Goal: Complete application form: Complete application form

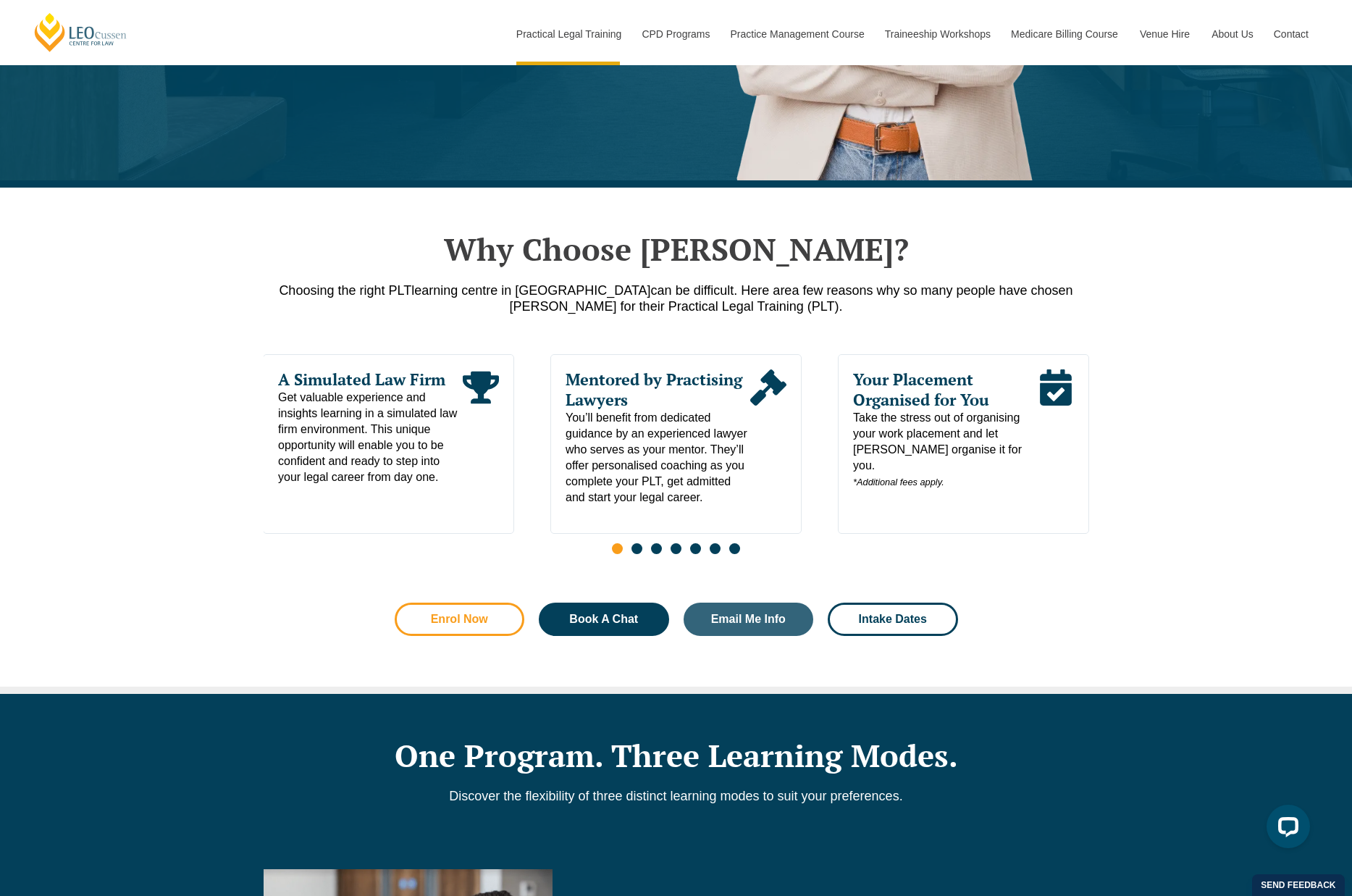
click at [503, 615] on link "Enrol Now" at bounding box center [460, 619] width 131 height 33
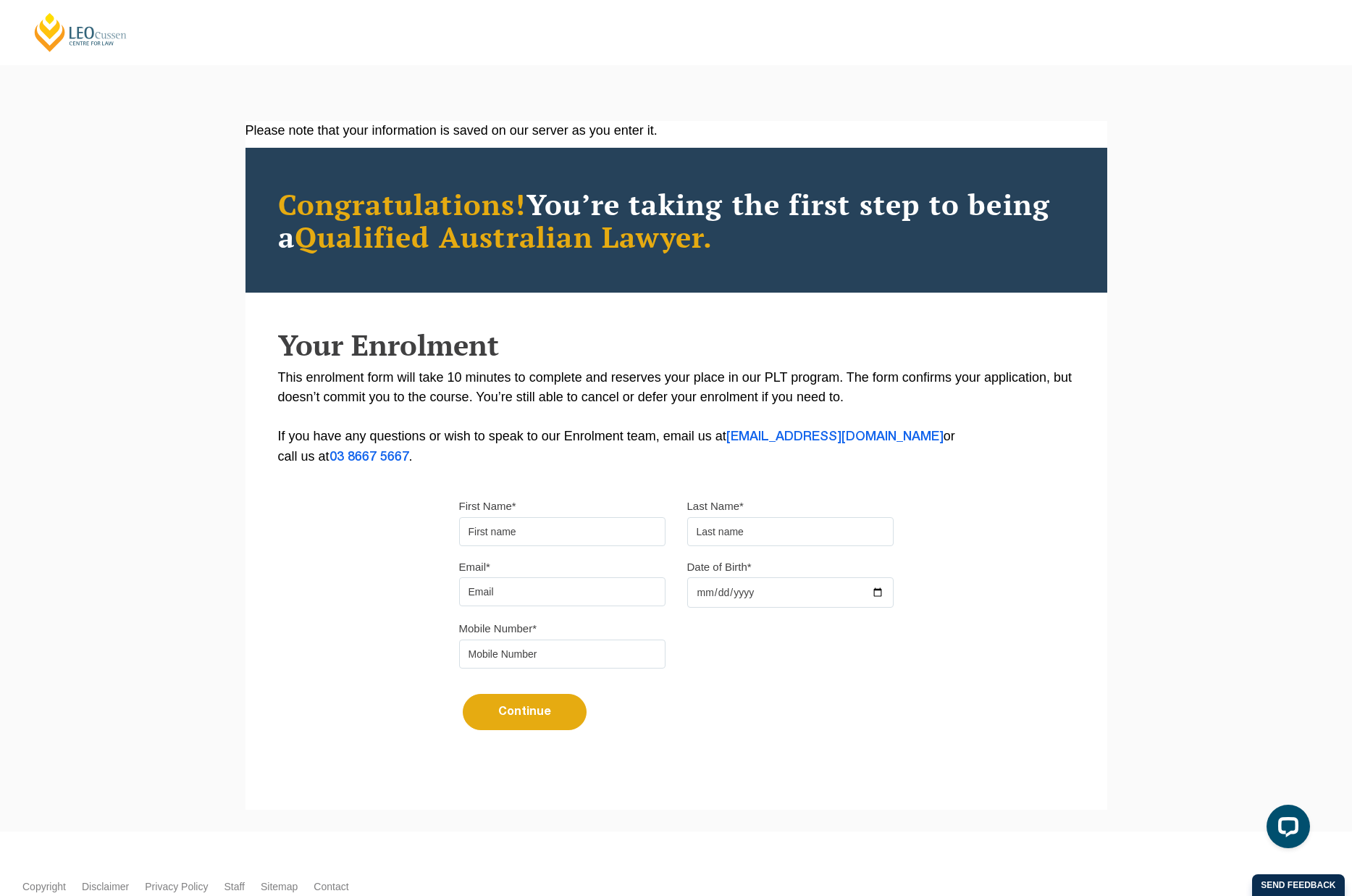
scroll to position [84, 0]
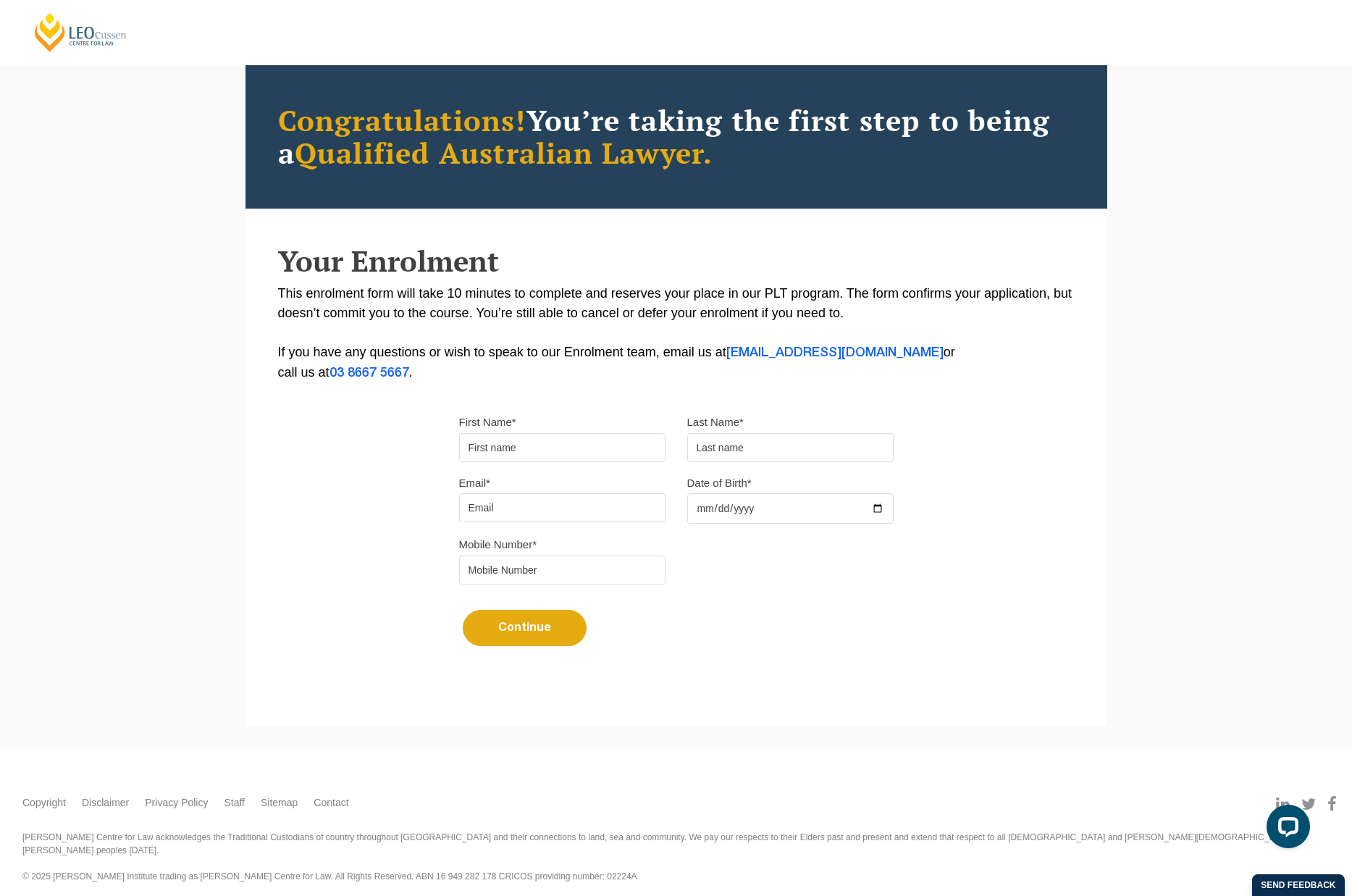
click at [528, 458] on input "First Name*" at bounding box center [562, 447] width 206 height 28
type input "Hugh"
type input "Oxbrough"
type input "hughoxbrough@gmail.com"
type input "447661205"
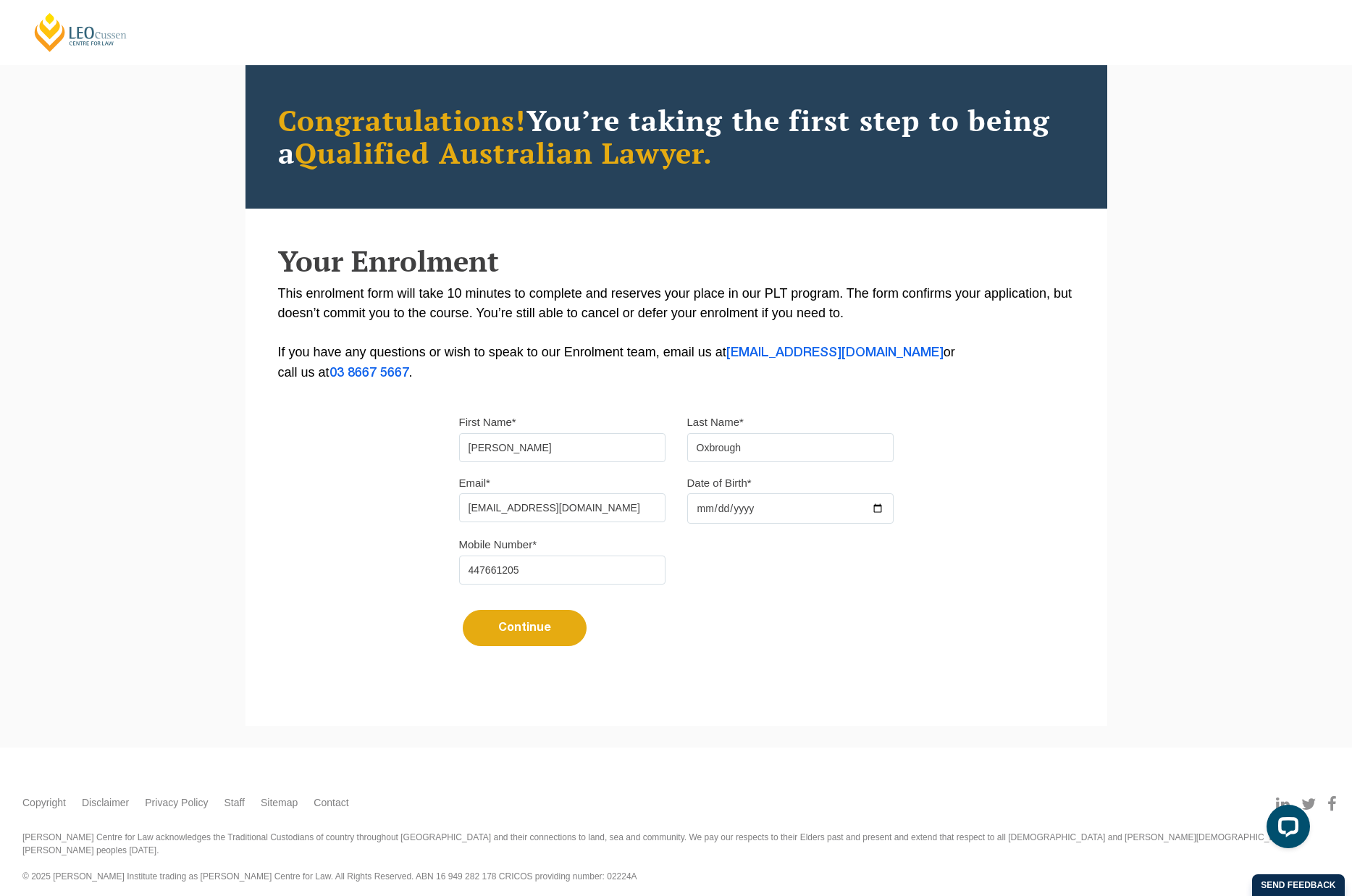
click at [714, 490] on label "Date of Birth*" at bounding box center [719, 482] width 65 height 15
click at [714, 493] on input "Date of Birth*" at bounding box center [790, 508] width 206 height 30
click at [726, 510] on input "Date of Birth*" at bounding box center [790, 508] width 206 height 30
click at [706, 503] on input "Date of Birth*" at bounding box center [790, 508] width 206 height 30
click at [721, 505] on input "Date of Birth*" at bounding box center [790, 508] width 206 height 30
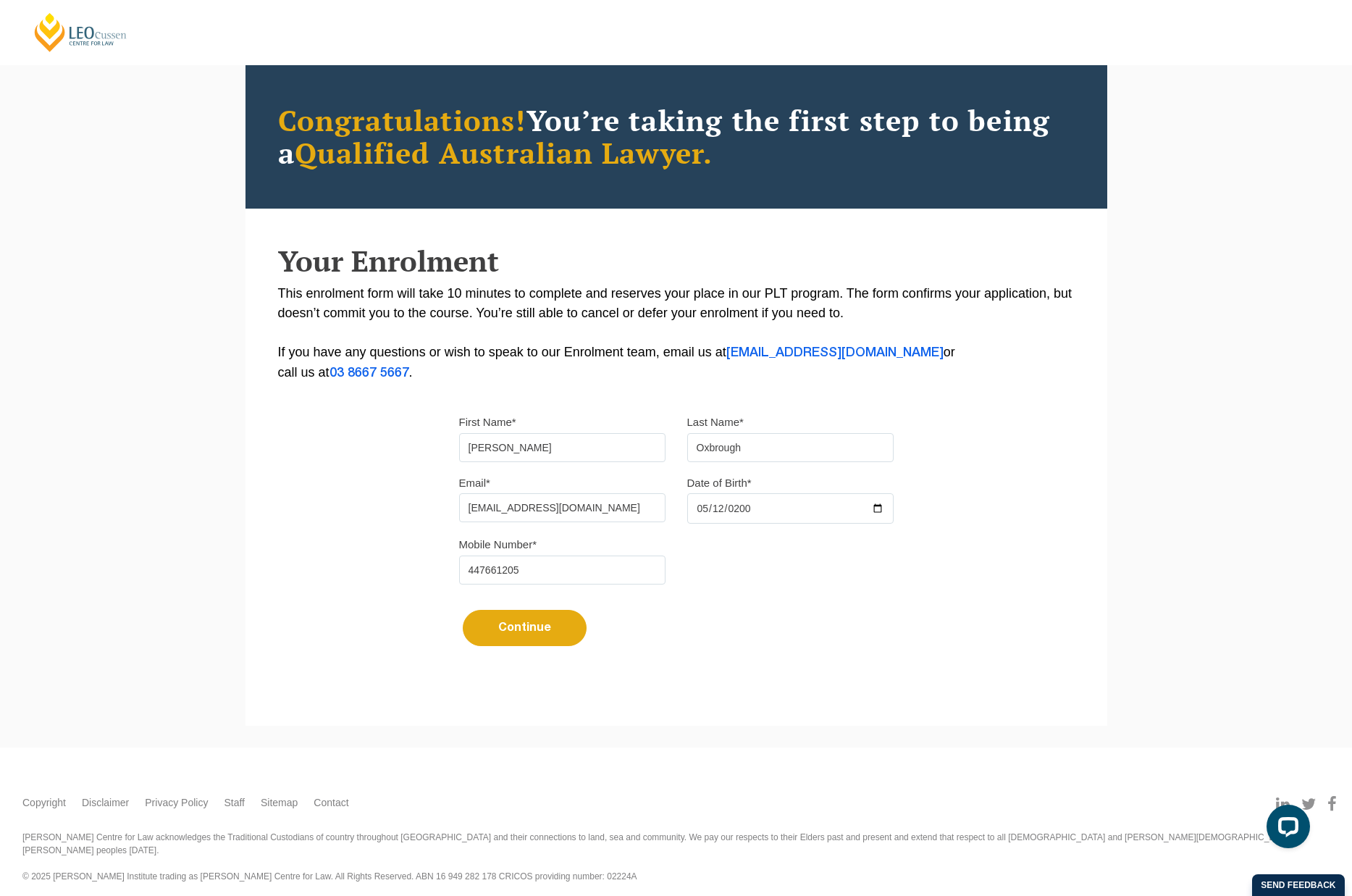
type input "2000-05-12"
click at [467, 571] on input "447661205" at bounding box center [562, 569] width 206 height 28
type input "0447661205"
click at [510, 635] on button "Continue" at bounding box center [525, 628] width 124 height 36
select select
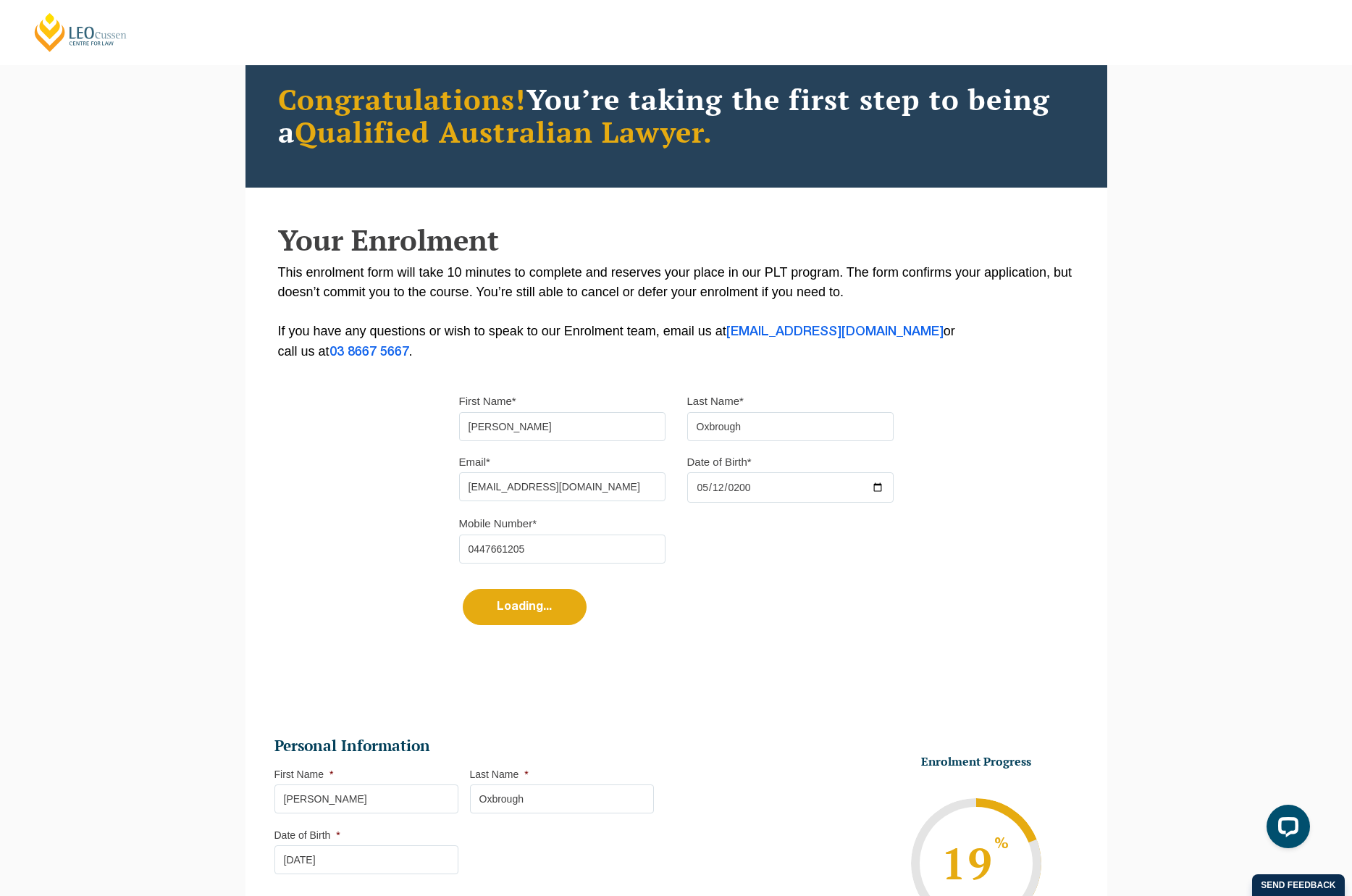
scroll to position [0, 0]
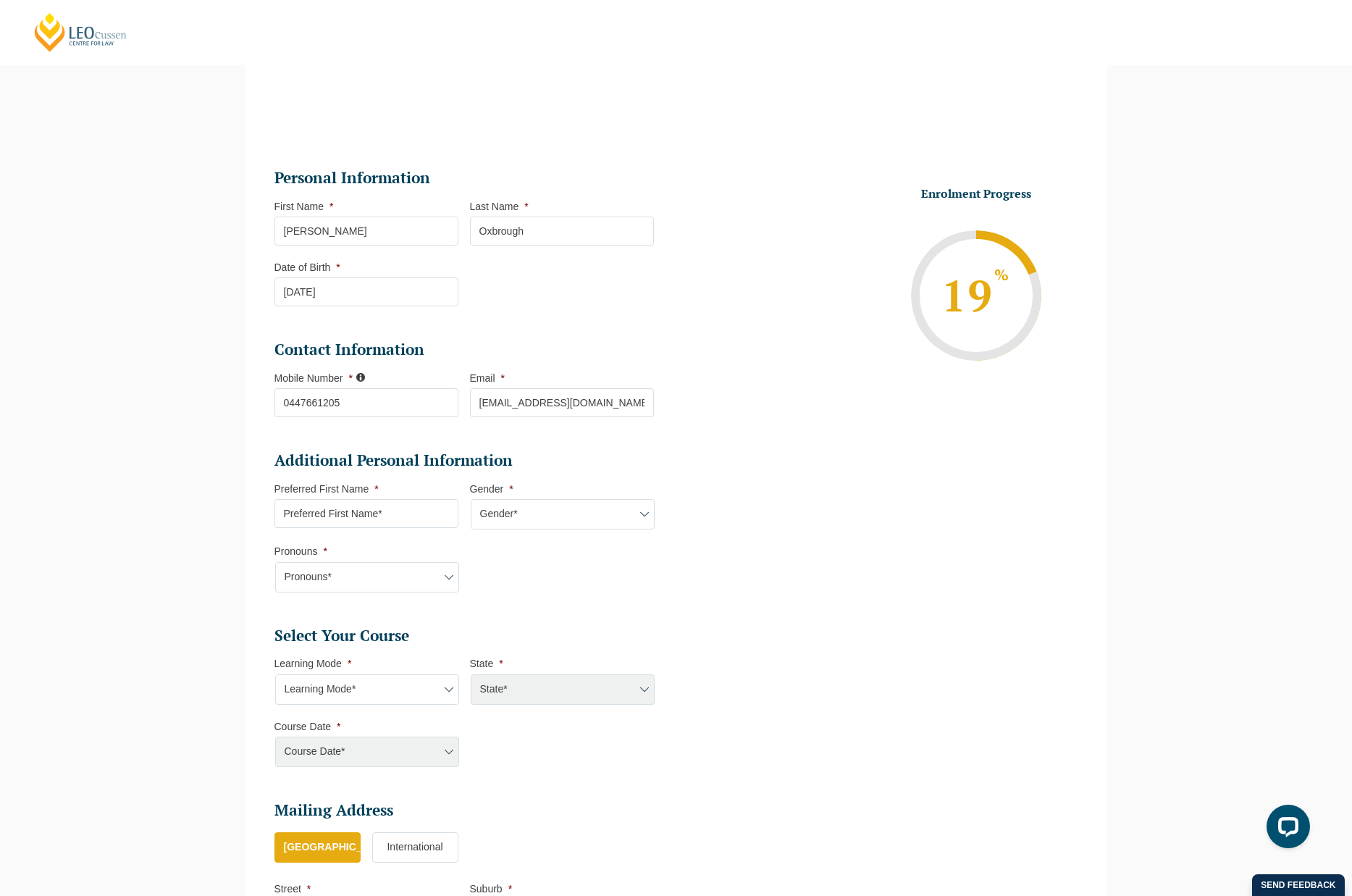
click at [0, 146] on nordpass-portal at bounding box center [0, 146] width 0 height 0
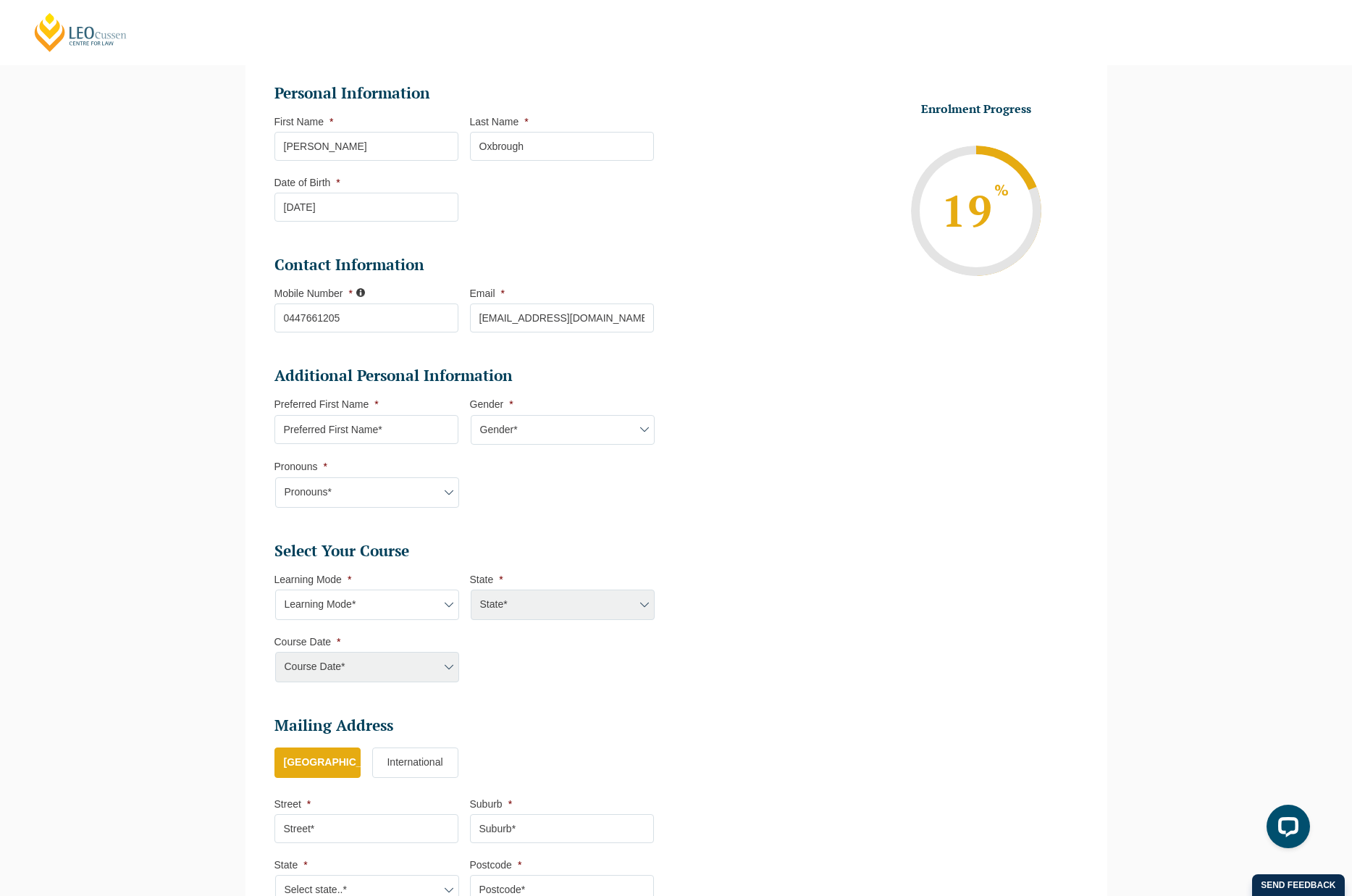
scroll to position [195, 0]
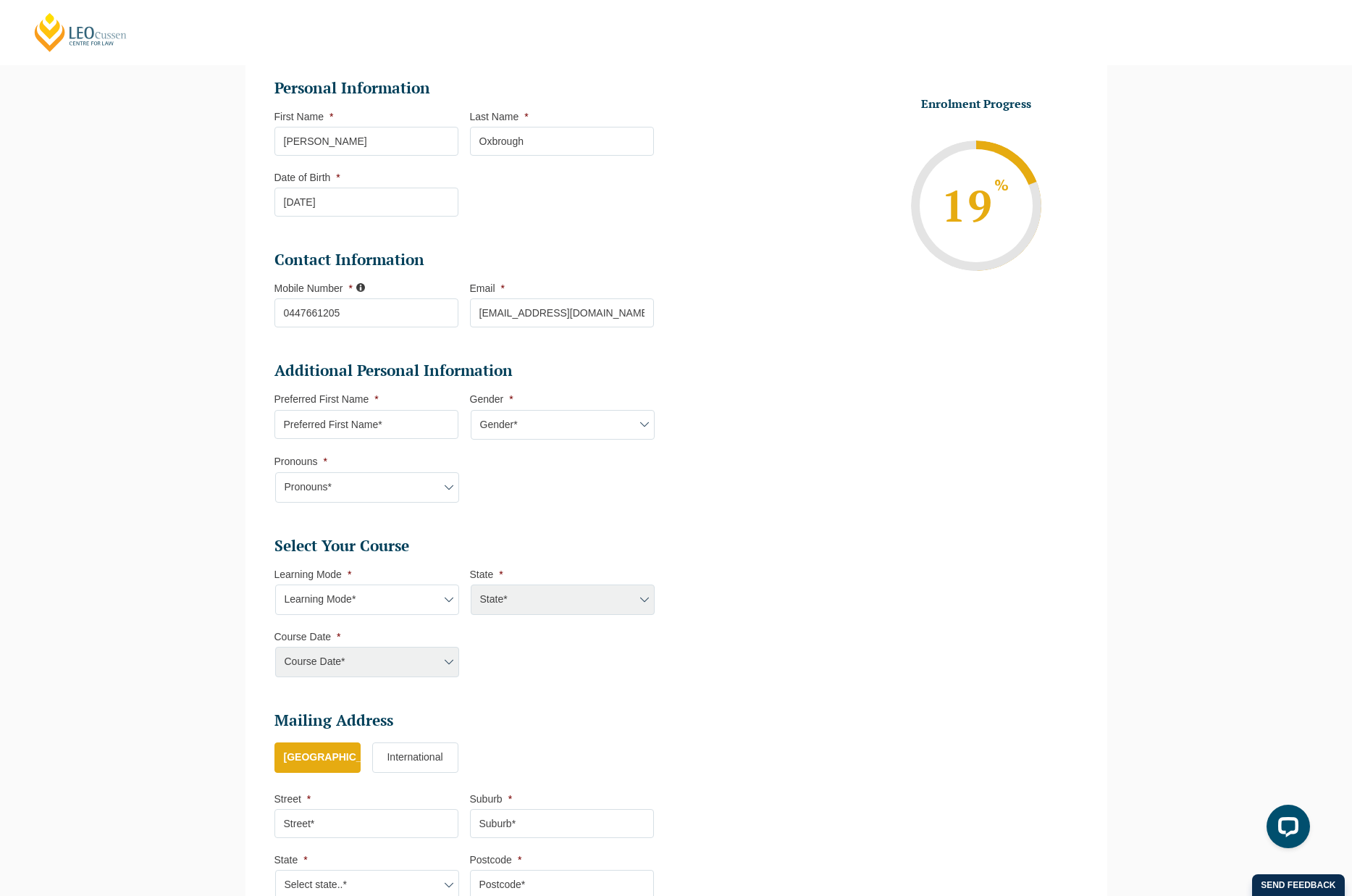
click at [413, 432] on input "Preferred First Name *" at bounding box center [366, 423] width 184 height 28
click at [412, 431] on input "Preferred First Name *" at bounding box center [366, 423] width 184 height 28
type input "Hugh"
click at [538, 450] on li "Additional Personal Information Preferred First Name * Hugh Gender * Gender* Ma…" at bounding box center [470, 438] width 391 height 156
click at [537, 434] on select "Gender* Male Female Nonbinary Intersex Prefer not to disclose Other" at bounding box center [562, 424] width 184 height 30
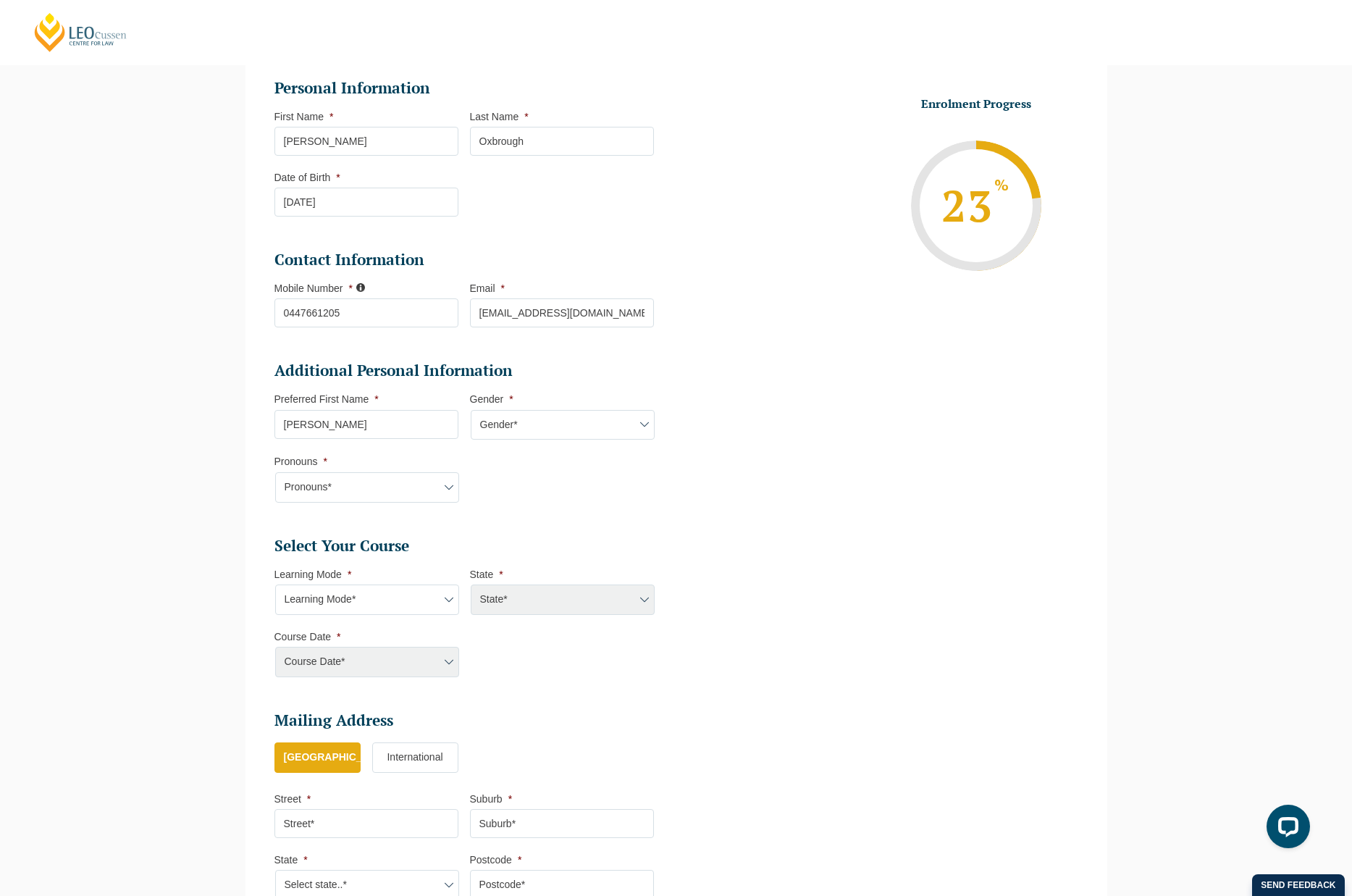
select select "Male"
click at [471, 412] on select "Gender* Male Female Nonbinary Intersex Prefer not to disclose Other" at bounding box center [562, 424] width 184 height 30
click at [401, 488] on select "Pronouns* She/Her/Hers He/Him/His They/Them/Theirs Other Prefer not to disclose" at bounding box center [366, 486] width 184 height 30
select select "Prefer not to disclose"
click at [275, 474] on select "Pronouns* She/Her/Hers He/Him/His They/Them/Theirs Other Prefer not to disclose" at bounding box center [366, 486] width 184 height 30
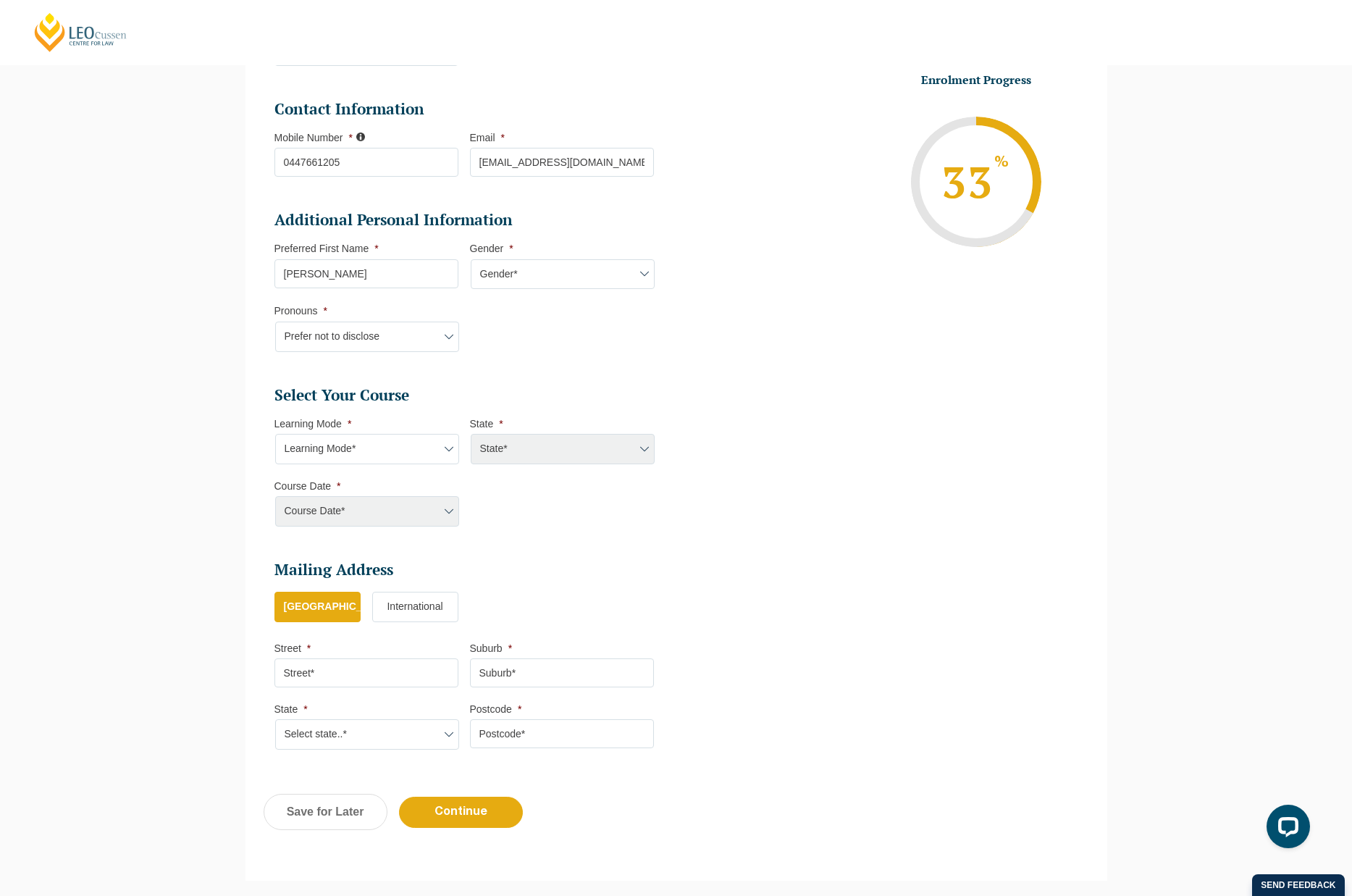
scroll to position [346, 0]
click at [433, 450] on select "Learning Mode* Online Full Time Learning Online Part Time Learning Blended Full…" at bounding box center [366, 448] width 184 height 30
select select "Online Full Time Learning"
click at [275, 434] on select "Learning Mode* Online Full Time Learning Online Part Time Learning Blended Full…" at bounding box center [366, 448] width 184 height 30
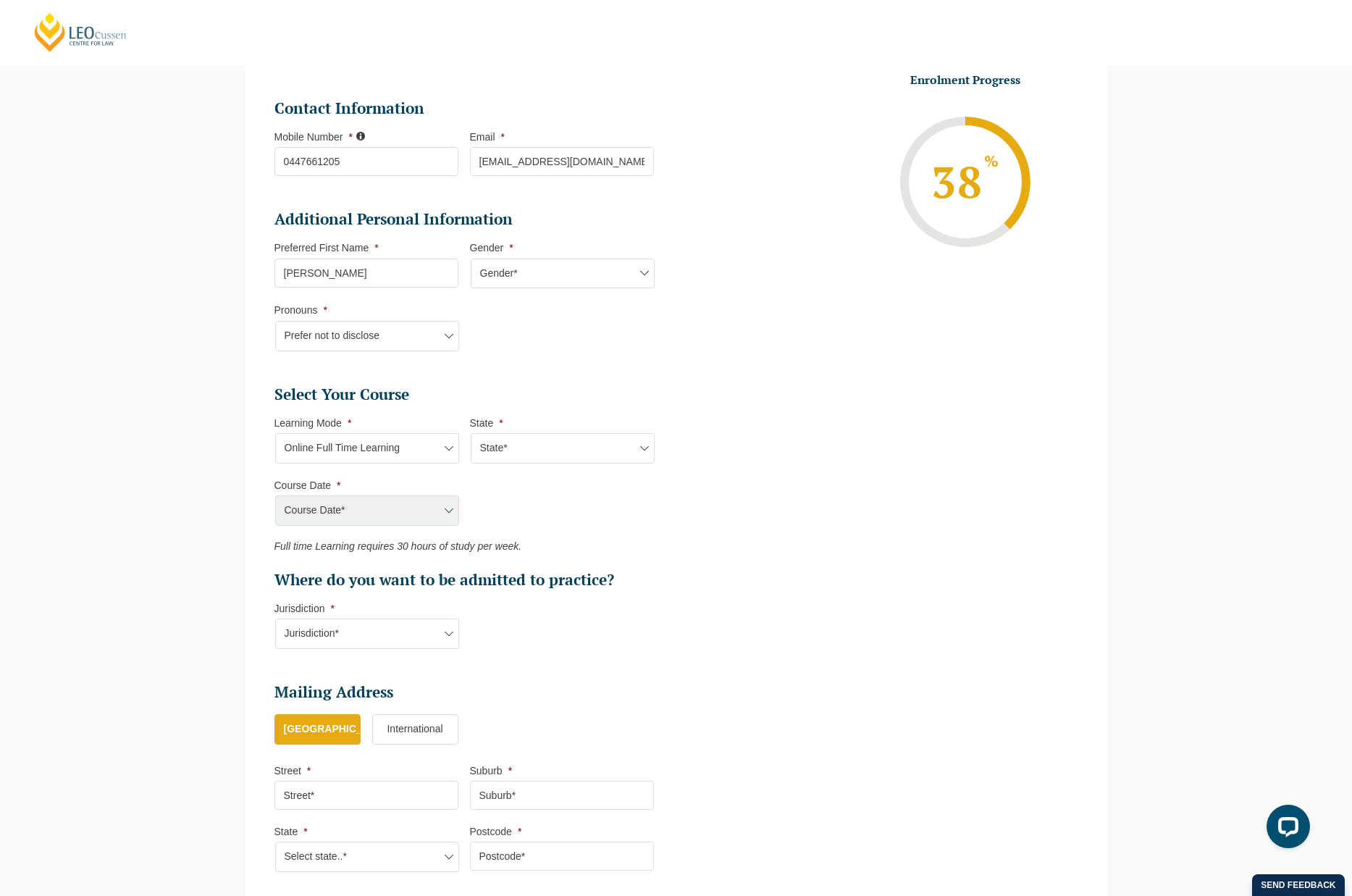
click at [520, 450] on select "State* National (ACT/NSW, VIC, QLD, SA, WA)" at bounding box center [562, 448] width 184 height 30
select select "National (ACT/NSW, VIC, QLD, SA, WA)"
click at [471, 434] on select "State* National (ACT/NSW, VIC, QLD, SA, WA)" at bounding box center [562, 448] width 184 height 30
click at [420, 512] on select "Course Date* September 2025 (22-Sep-2025 to 20-Feb-2026) December 2025 (08-Dec-…" at bounding box center [366, 510] width 184 height 30
click at [377, 626] on select "Jurisdiction* VIC ACT/NSW SA WA QLD" at bounding box center [366, 633] width 184 height 30
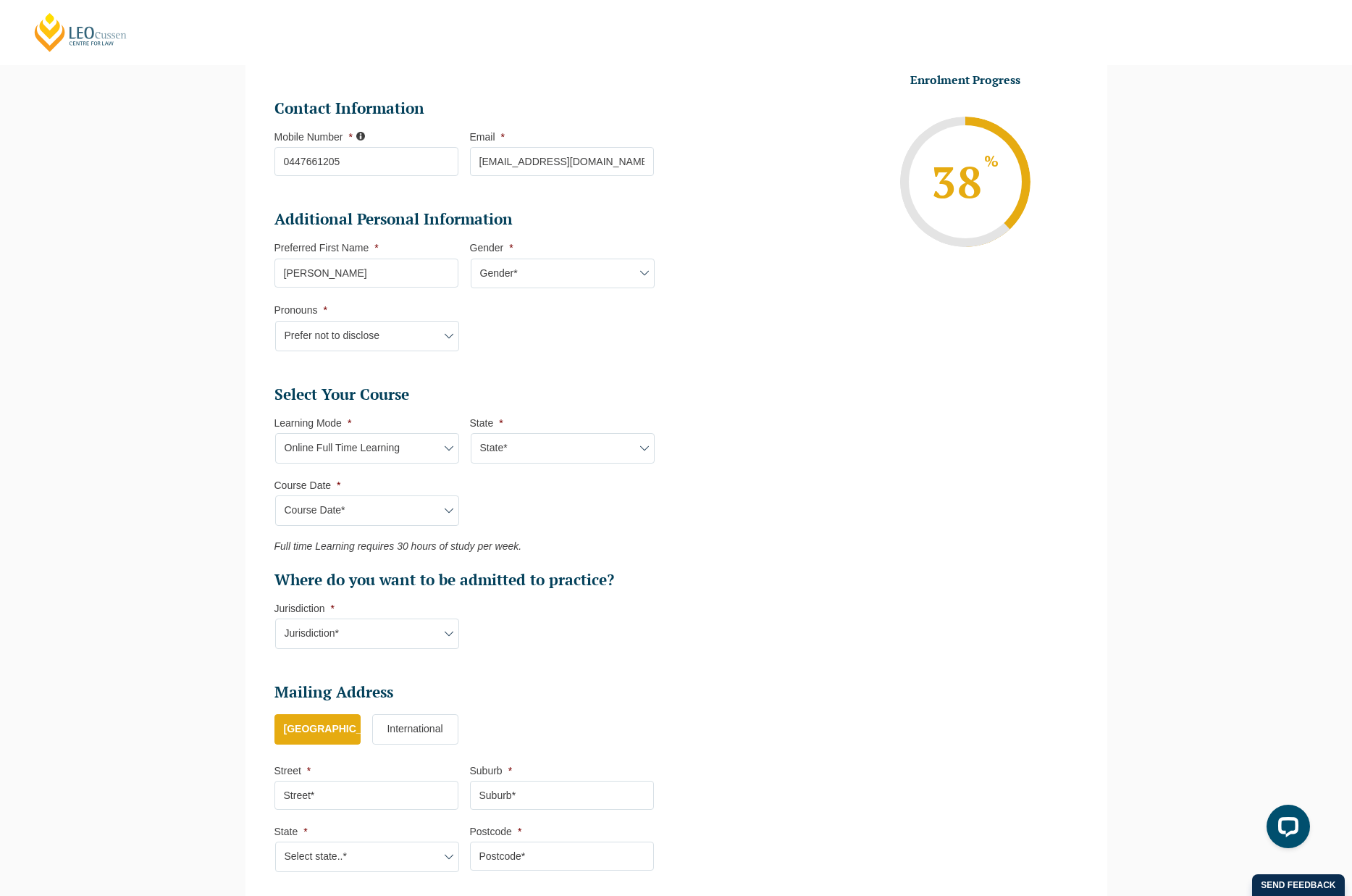
select select "VIC"
click at [275, 620] on select "Jurisdiction* VIC ACT/NSW SA WA QLD" at bounding box center [366, 633] width 184 height 30
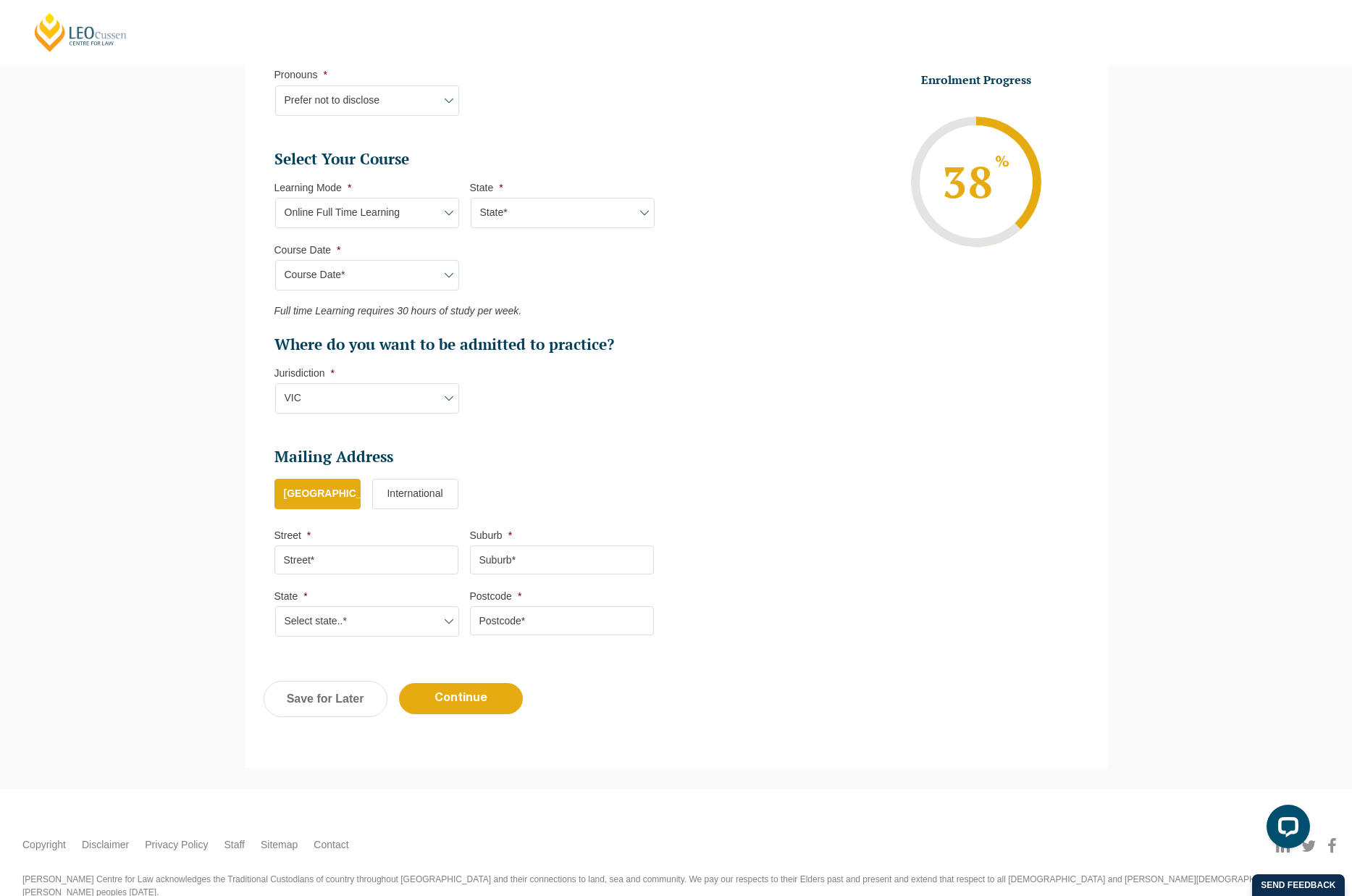
scroll to position [583, 0]
